Goal: Information Seeking & Learning: Learn about a topic

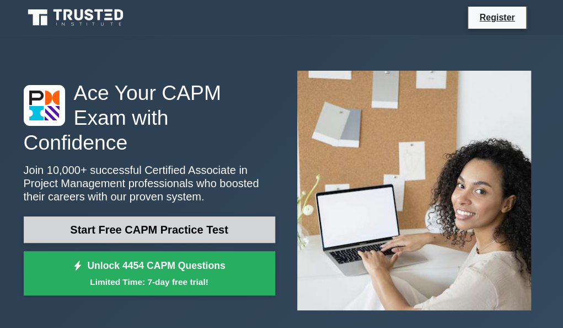
click at [117, 218] on link "Start Free CAPM Practice Test" at bounding box center [150, 229] width 252 height 26
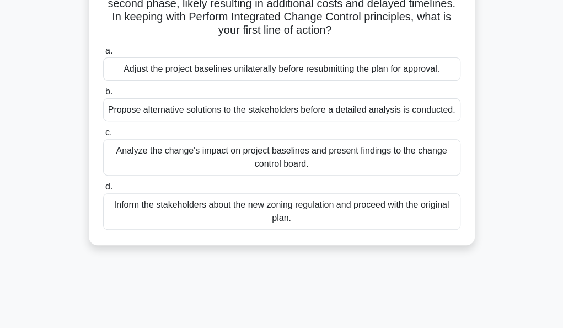
scroll to position [116, 0]
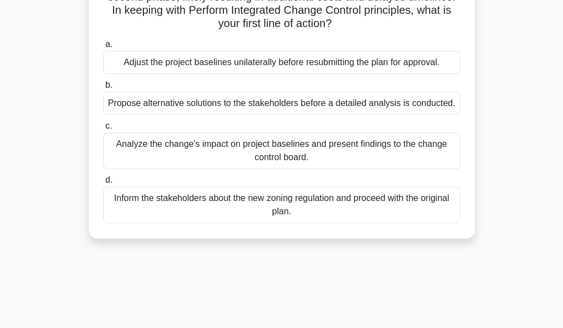
click at [107, 130] on span "c." at bounding box center [108, 125] width 7 height 9
click at [103, 130] on input "c. Analyze the change's impact on project baselines and present findings to the…" at bounding box center [103, 125] width 0 height 7
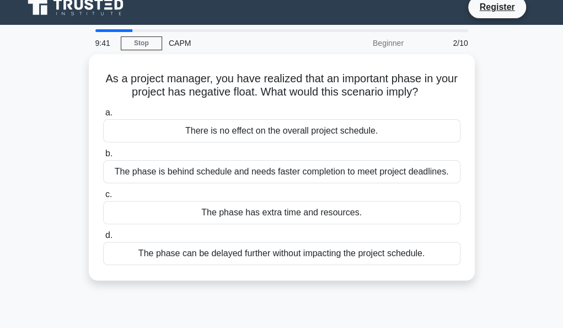
scroll to position [0, 0]
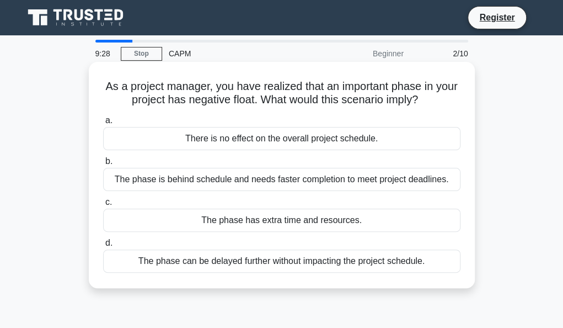
click at [115, 167] on label "b. The phase is behind schedule and needs faster completion to meet project dea…" at bounding box center [281, 172] width 357 height 36
click at [103, 165] on input "b. The phase is behind schedule and needs faster completion to meet project dea…" at bounding box center [103, 161] width 0 height 7
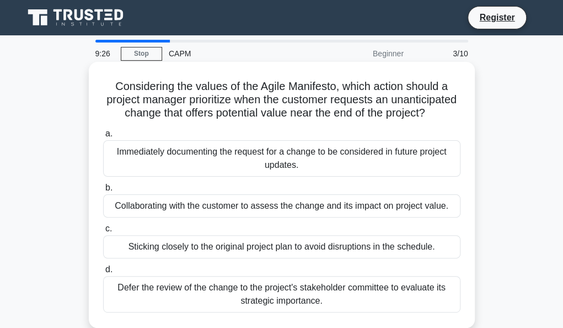
click at [109, 233] on span "c." at bounding box center [108, 227] width 7 height 9
click at [103, 232] on input "c. Sticking closely to the original project plan to avoid disruptions in the sc…" at bounding box center [103, 228] width 0 height 7
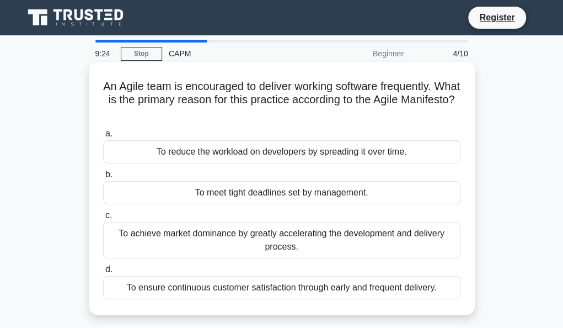
click at [114, 227] on div "To achieve market dominance by greatly accelerating the development and deliver…" at bounding box center [281, 240] width 357 height 36
click at [103, 219] on input "c. To achieve market dominance by greatly accelerating the development and deli…" at bounding box center [103, 215] width 0 height 7
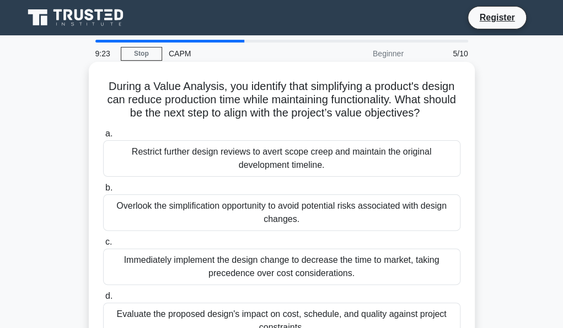
click at [115, 259] on div "Immediately implement the design change to decrease the time to market, taking …" at bounding box center [281, 266] width 357 height 36
click at [103, 246] on input "c. Immediately implement the design change to decrease the time to market, taki…" at bounding box center [103, 241] width 0 height 7
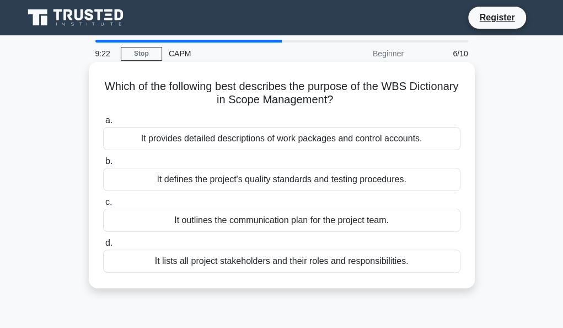
click at [110, 252] on div "It lists all project stakeholders and their roles and responsibilities." at bounding box center [281, 260] width 357 height 23
click at [103, 247] on input "d. It lists all project stakeholders and their roles and responsibilities." at bounding box center [103, 242] width 0 height 7
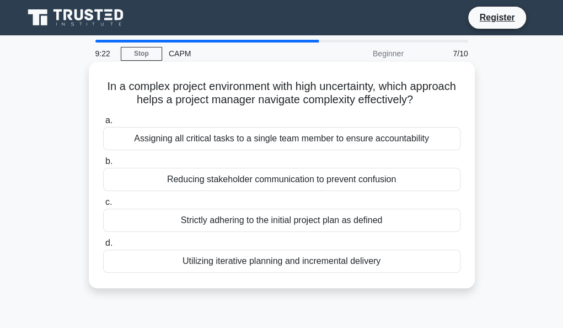
click at [110, 215] on div "Strictly adhering to the initial project plan as defined" at bounding box center [281, 220] width 357 height 23
click at [103, 206] on input "c. Strictly adhering to the initial project plan as defined" at bounding box center [103, 202] width 0 height 7
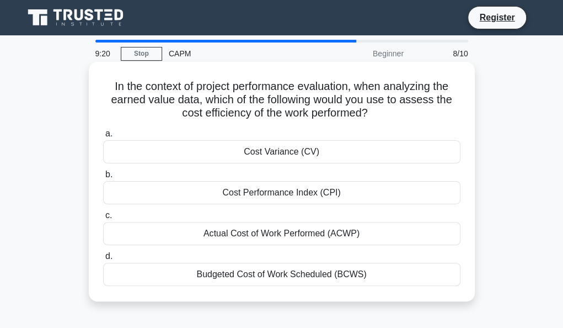
click at [105, 220] on span "c." at bounding box center [108, 214] width 7 height 9
click at [103, 219] on input "c. Actual Cost of Work Performed (ACWP)" at bounding box center [103, 215] width 0 height 7
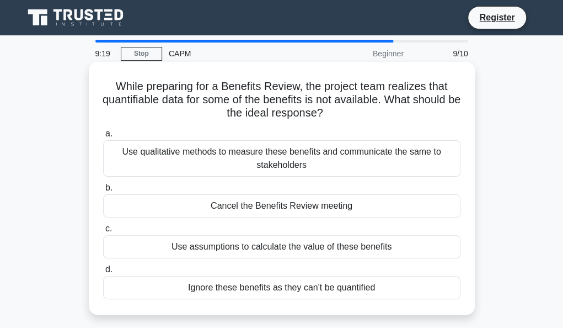
click at [111, 239] on div "Use assumptions to calculate the value of these benefits" at bounding box center [281, 246] width 357 height 23
click at [103, 232] on input "c. Use assumptions to calculate the value of these benefits" at bounding box center [103, 228] width 0 height 7
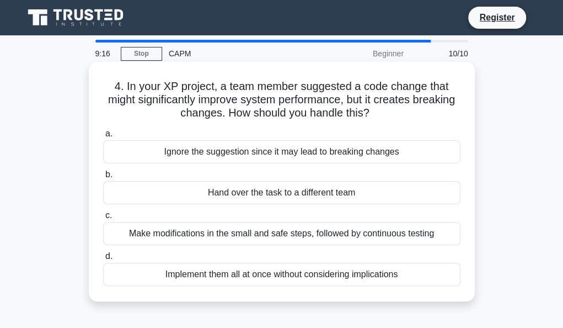
click at [108, 217] on span "c." at bounding box center [108, 214] width 7 height 9
click at [103, 217] on input "c. Make modifications in the small and safe steps, followed by continuous testi…" at bounding box center [103, 215] width 0 height 7
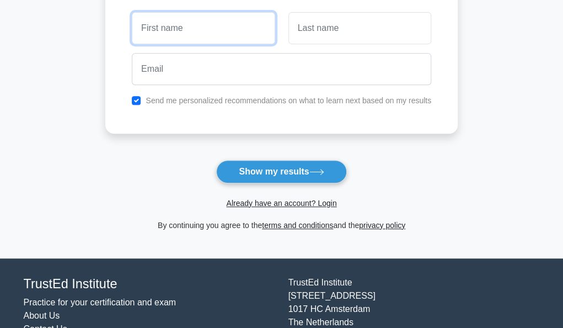
scroll to position [225, 0]
